Goal: Find specific page/section: Find specific page/section

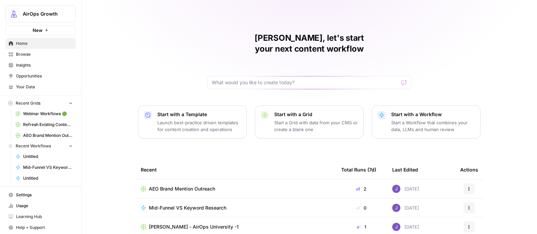
click at [22, 65] on span "Insights" at bounding box center [44, 65] width 57 height 6
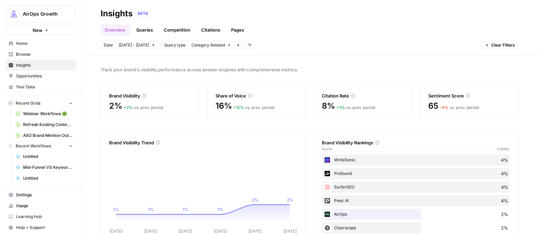
click at [37, 51] on span "Browse" at bounding box center [44, 54] width 57 height 6
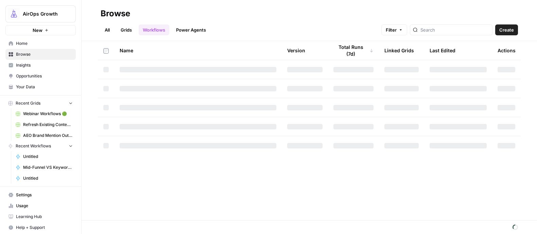
click at [31, 62] on link "Insights" at bounding box center [40, 65] width 70 height 11
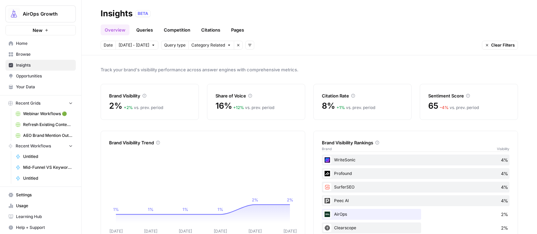
click at [147, 31] on link "Queries" at bounding box center [144, 29] width 25 height 11
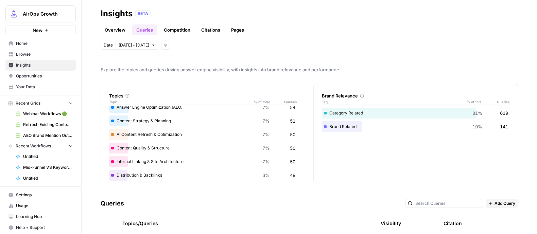
scroll to position [74, 0]
